Goal: Information Seeking & Learning: Learn about a topic

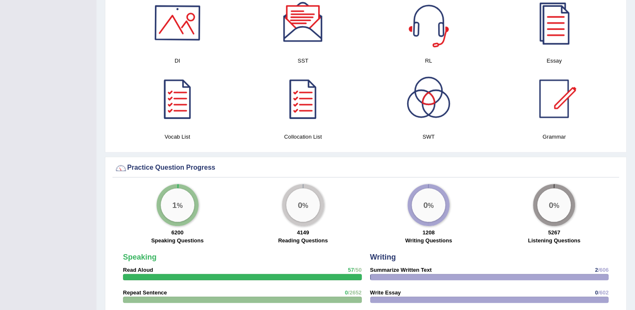
click at [180, 29] on div at bounding box center [177, 22] width 59 height 59
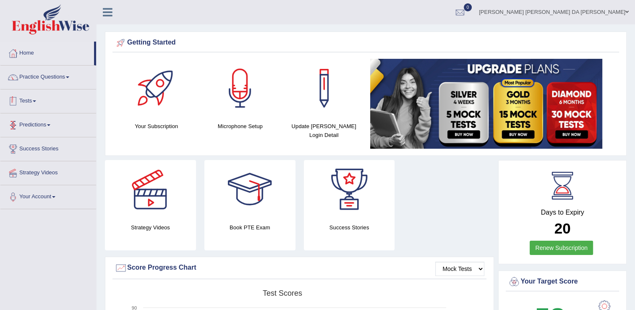
click at [57, 125] on link "Predictions" at bounding box center [48, 123] width 96 height 21
click at [49, 145] on link "Latest Predictions" at bounding box center [55, 144] width 79 height 15
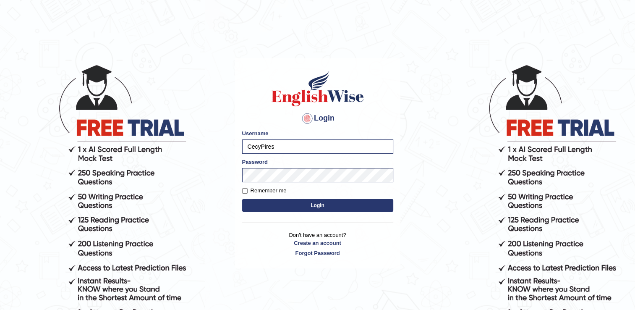
click at [302, 206] on button "Login" at bounding box center [317, 205] width 151 height 13
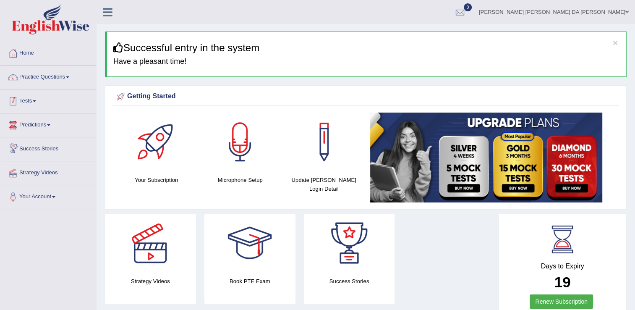
click at [40, 98] on link "Tests" at bounding box center [48, 99] width 96 height 21
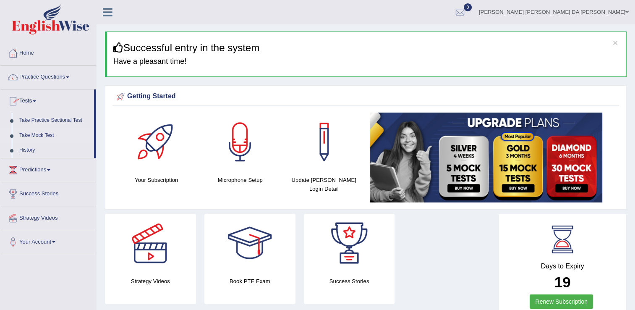
click at [38, 137] on link "Take Mock Test" at bounding box center [55, 135] width 79 height 15
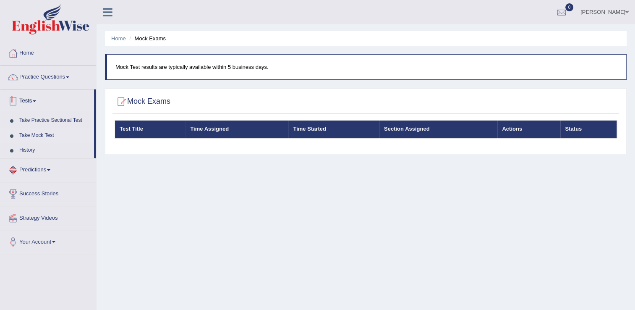
click at [123, 98] on div at bounding box center [121, 101] width 13 height 13
click at [157, 69] on p "Mock Test results are typically available within 5 business days." at bounding box center [366, 67] width 503 height 8
drag, startPoint x: 525, startPoint y: 127, endPoint x: 515, endPoint y: 130, distance: 10.6
click at [523, 128] on th "Actions" at bounding box center [529, 130] width 63 height 18
click at [515, 130] on th "Actions" at bounding box center [529, 130] width 63 height 18
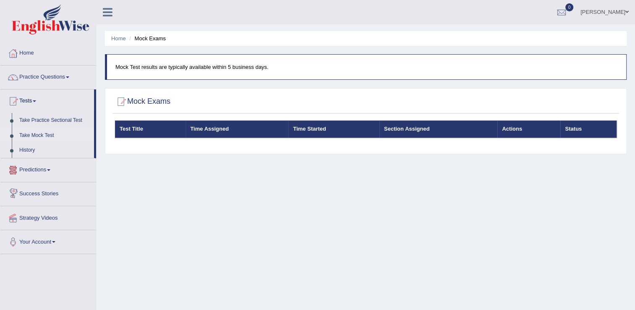
click at [45, 166] on link "Predictions" at bounding box center [48, 168] width 96 height 21
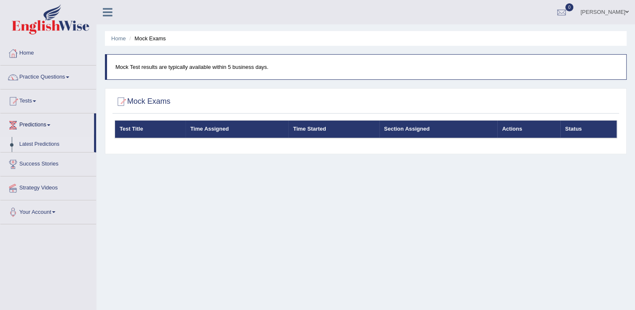
click at [52, 144] on link "Latest Predictions" at bounding box center [55, 144] width 79 height 15
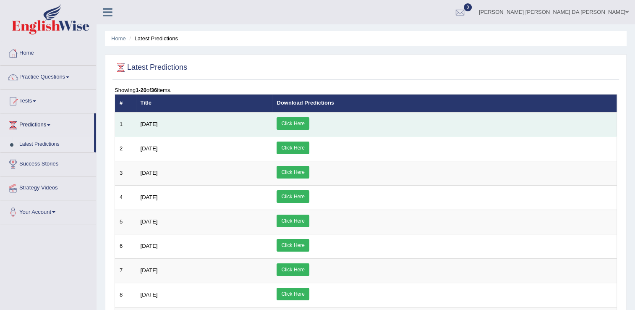
click at [154, 123] on span "[DATE]" at bounding box center [149, 124] width 17 height 6
click at [309, 126] on link "Click Here" at bounding box center [293, 123] width 32 height 13
